Goal: Information Seeking & Learning: Learn about a topic

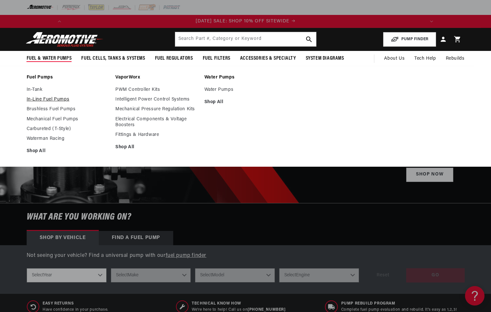
scroll to position [0, 371]
click at [49, 99] on link "In-Line Fuel Pumps" at bounding box center [68, 100] width 82 height 6
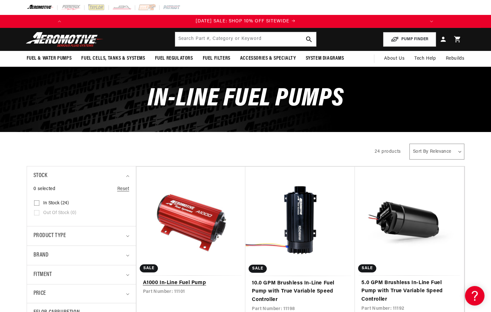
click at [173, 282] on link "A1000 In-Line Fuel Pump" at bounding box center [191, 283] width 96 height 8
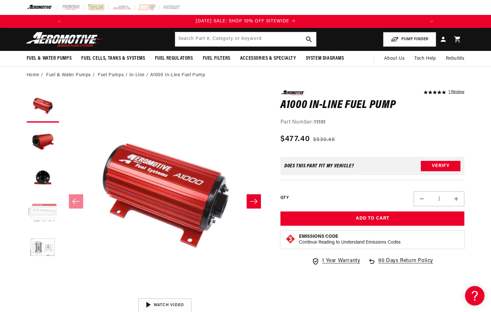
click at [40, 214] on button "Load image 4 in gallery view" at bounding box center [43, 213] width 32 height 32
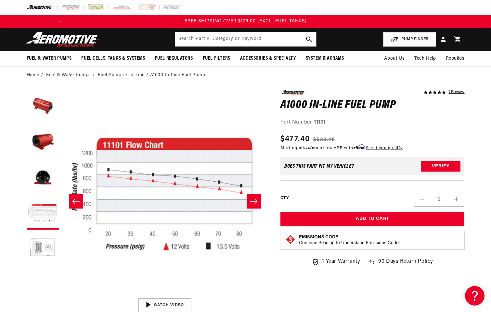
click at [255, 204] on icon "Slide right" at bounding box center [254, 201] width 8 height 6
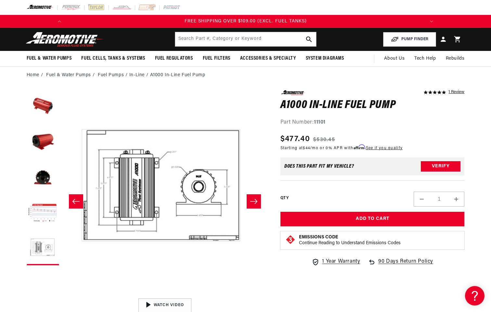
click at [74, 199] on icon "Slide left" at bounding box center [76, 201] width 8 height 6
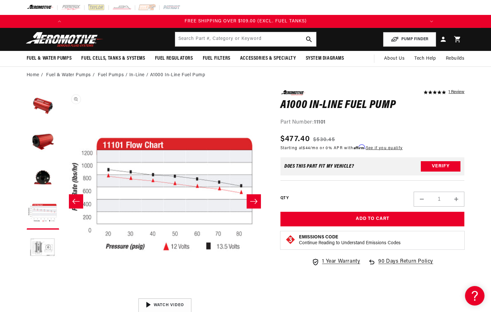
scroll to position [0, 0]
click at [256, 201] on icon "Slide right" at bounding box center [253, 201] width 7 height 5
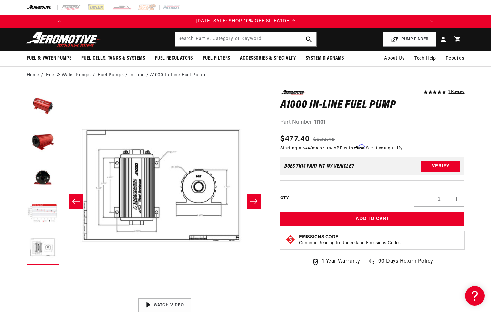
click at [256, 201] on icon "Slide right" at bounding box center [253, 201] width 7 height 5
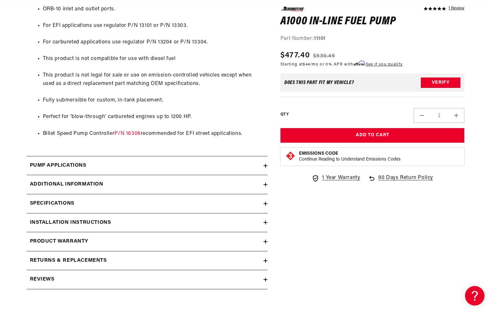
scroll to position [0, 741]
click at [262, 185] on div "Additional information" at bounding box center [145, 185] width 237 height 8
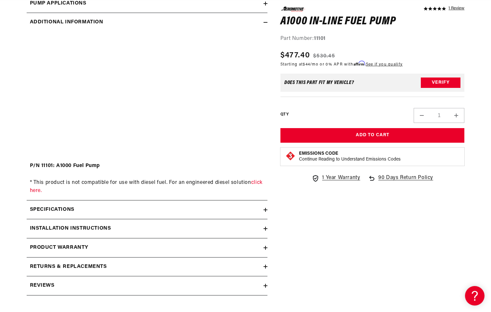
scroll to position [715, 0]
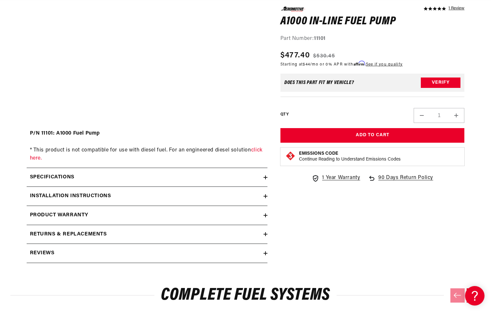
click at [265, 177] on icon at bounding box center [265, 178] width 4 height 4
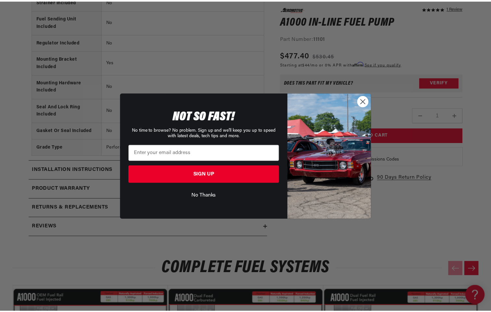
scroll to position [0, 0]
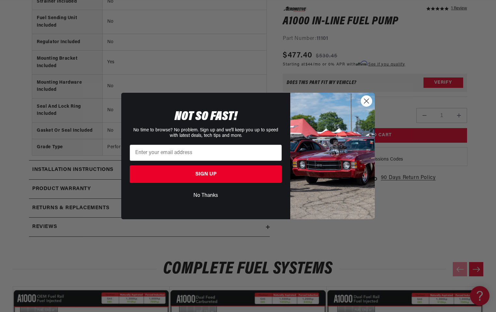
click at [366, 102] on circle "Close dialog" at bounding box center [366, 101] width 11 height 11
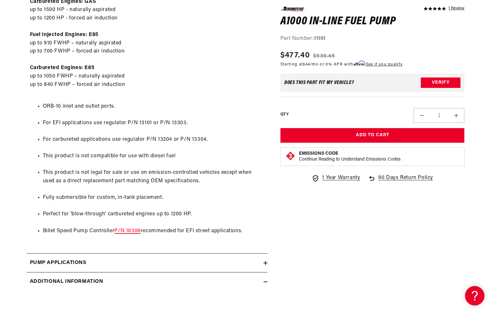
click at [129, 231] on link "P/N 16306" at bounding box center [127, 231] width 26 height 5
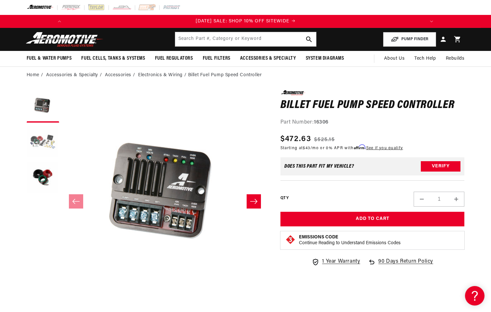
click at [40, 141] on button "Load image 2 in gallery view" at bounding box center [43, 142] width 32 height 32
